Goal: Task Accomplishment & Management: Use online tool/utility

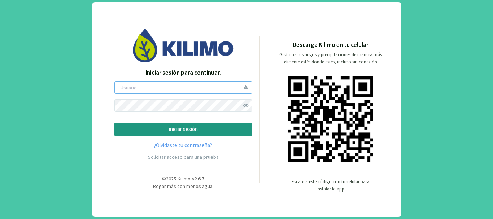
type input "owalter"
click at [197, 123] on button "iniciar sesión" at bounding box center [183, 129] width 138 height 13
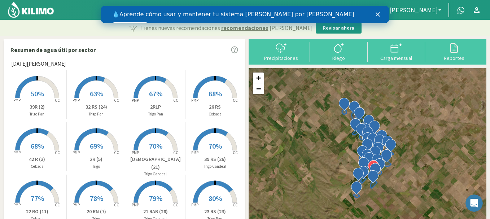
click at [38, 99] on rect at bounding box center [37, 99] width 58 height 58
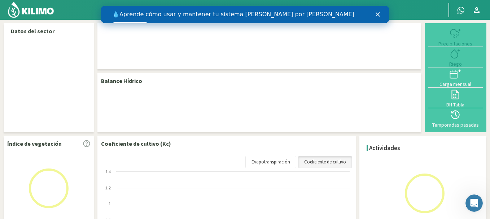
select select "1: Object"
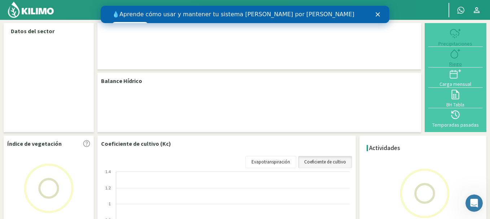
select select "19: Object"
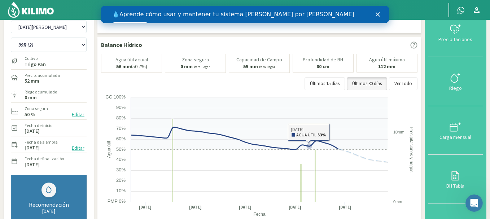
scroll to position [36, 0]
